Goal: Task Accomplishment & Management: Manage account settings

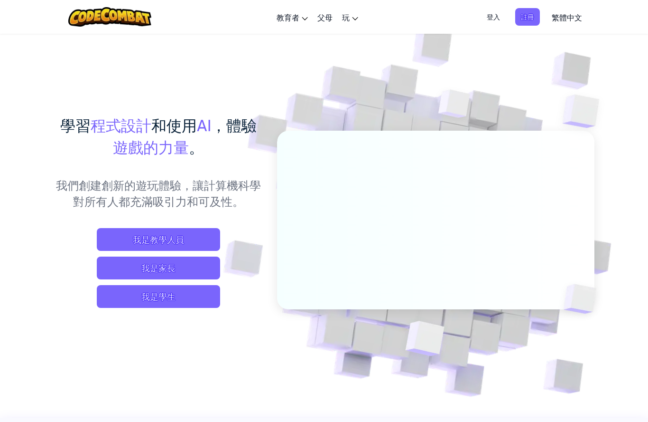
click at [493, 9] on span "登入" at bounding box center [493, 17] width 25 height 18
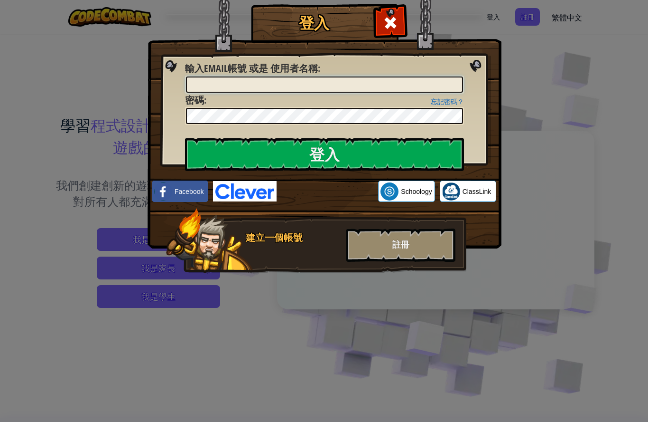
type input "HeiheiL"
click at [394, 158] on input "登入" at bounding box center [324, 154] width 279 height 33
click at [397, 159] on input "登入" at bounding box center [324, 154] width 279 height 33
click at [396, 160] on input "登入" at bounding box center [324, 154] width 279 height 33
click at [387, 164] on input "登入" at bounding box center [324, 154] width 279 height 33
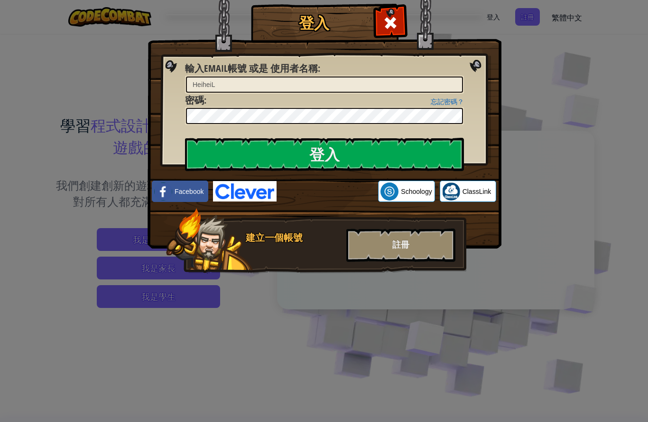
click at [392, 163] on input "登入" at bounding box center [324, 154] width 279 height 33
click at [397, 160] on input "登入" at bounding box center [324, 154] width 279 height 33
click at [398, 162] on input "登入" at bounding box center [324, 154] width 279 height 33
click at [403, 159] on input "登入" at bounding box center [324, 154] width 279 height 33
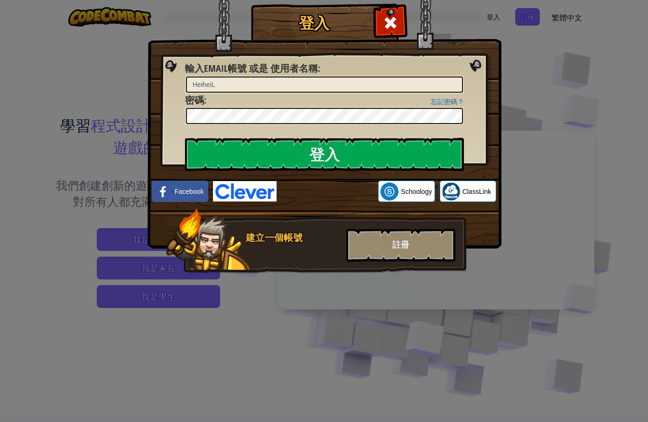
click at [403, 159] on input "登入" at bounding box center [324, 154] width 279 height 33
